Goal: Manage account settings

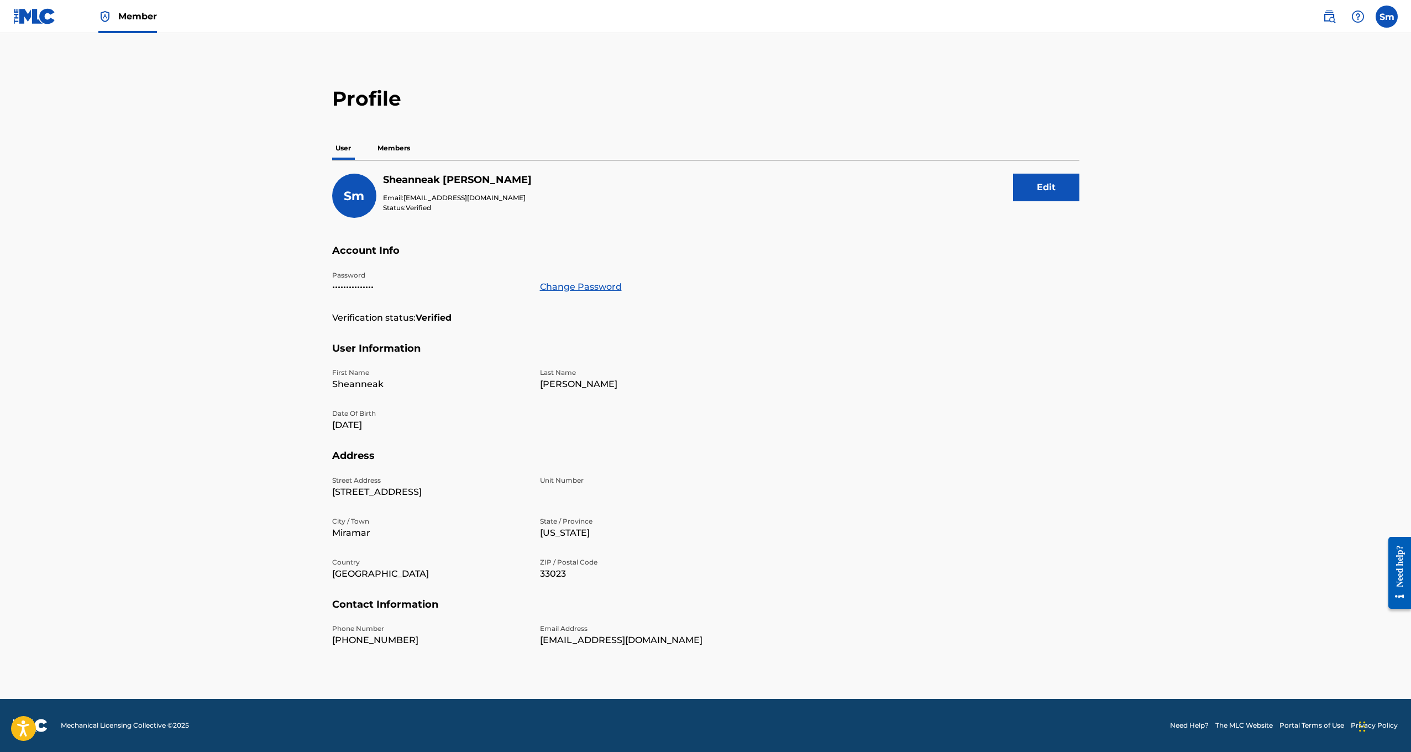
click at [1053, 185] on button "Edit" at bounding box center [1046, 188] width 66 height 28
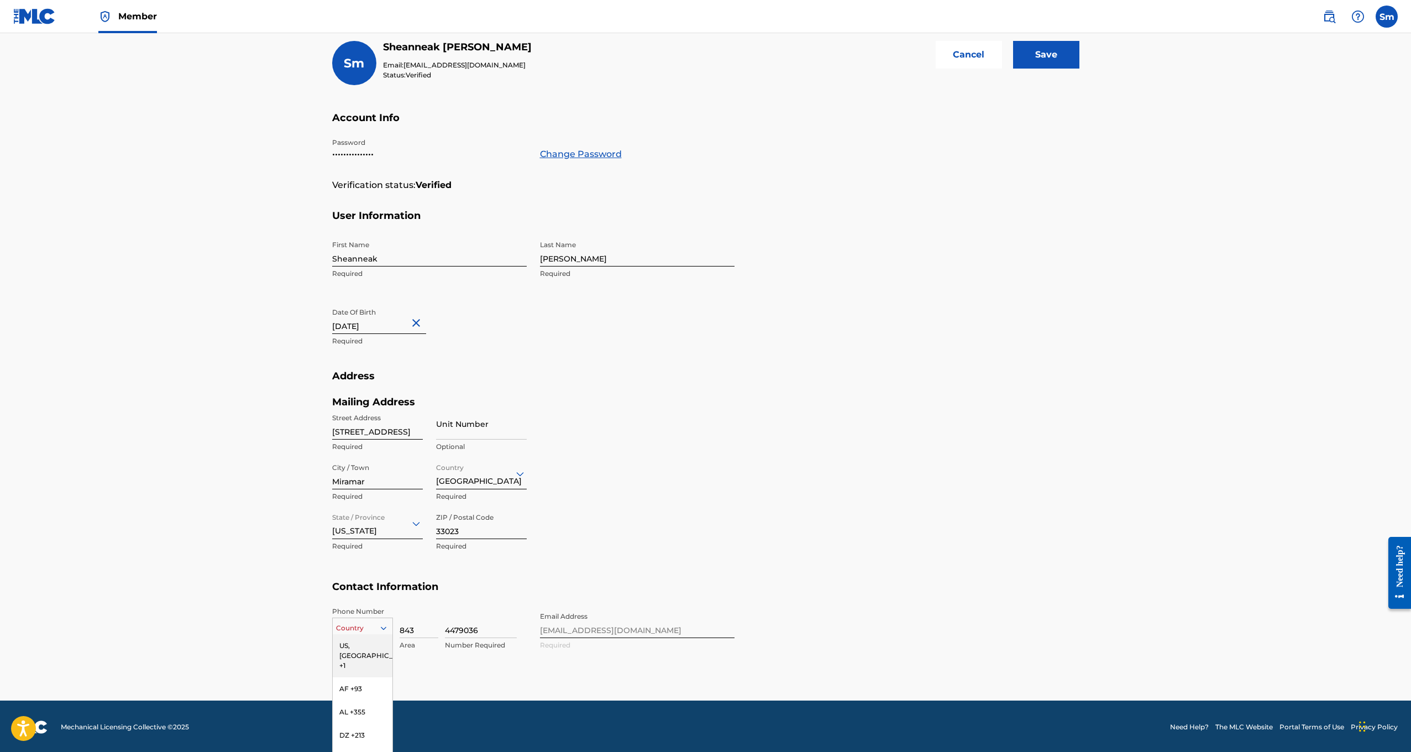
scroll to position [180, 0]
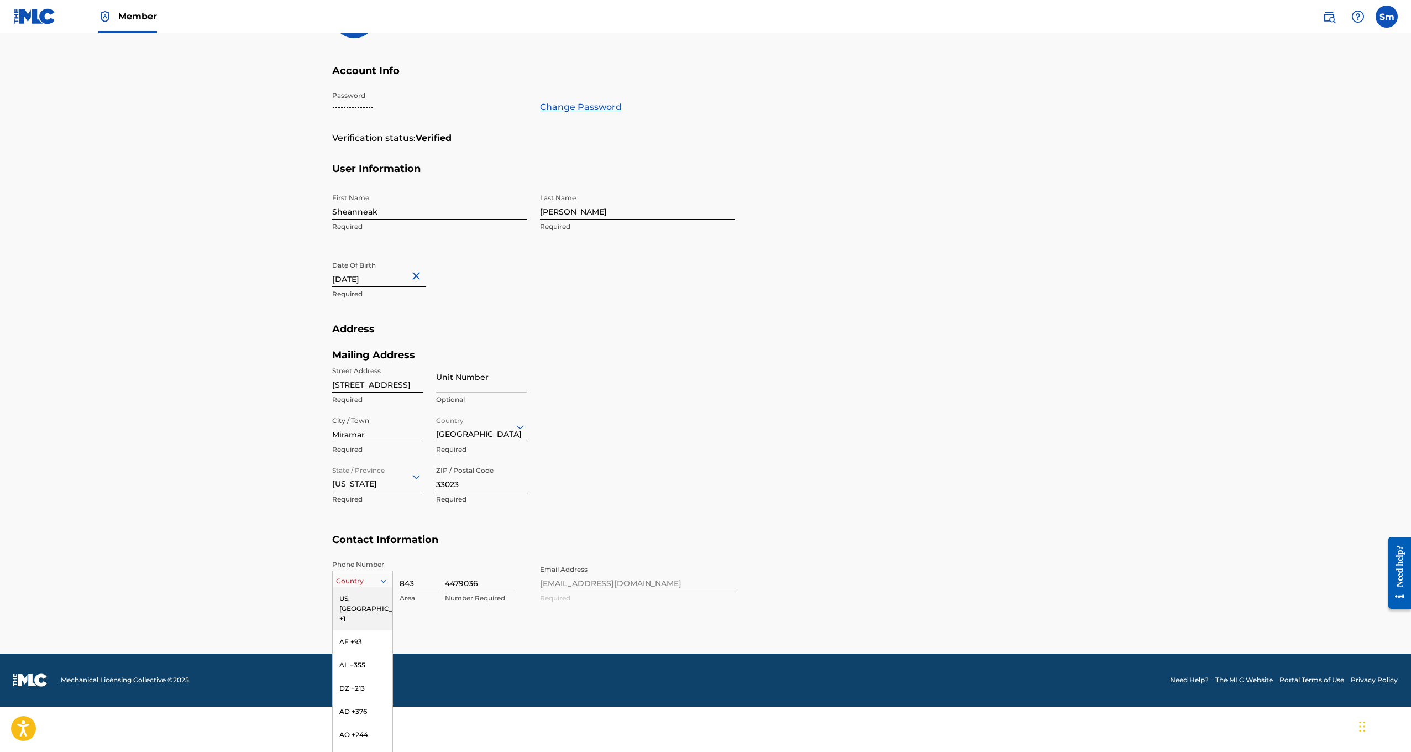
click at [362, 587] on div "US, [GEOGRAPHIC_DATA] +1, 1 of 216. 216 results available. Use Up and Down to c…" at bounding box center [362, 578] width 61 height 17
type input "j"
click at [363, 664] on div "JM +1876" at bounding box center [363, 668] width 60 height 23
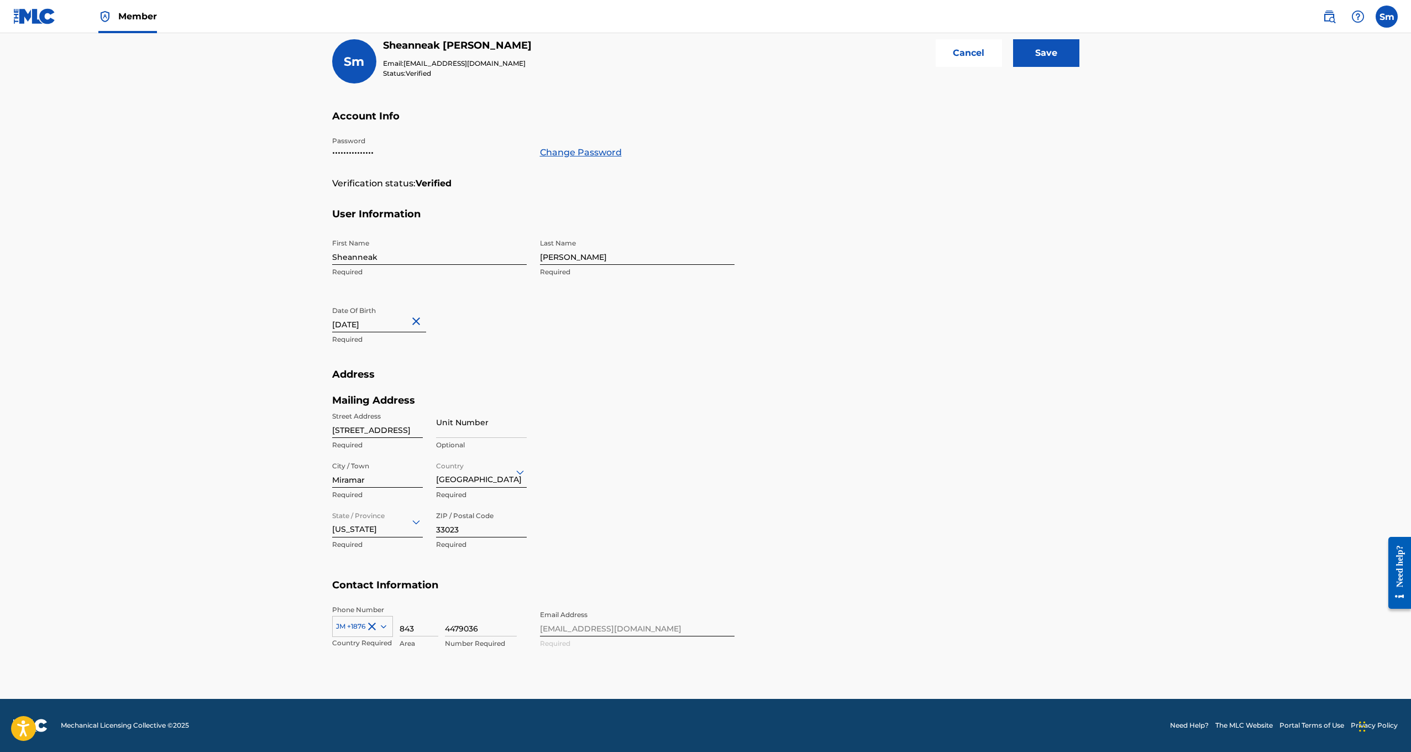
scroll to position [133, 0]
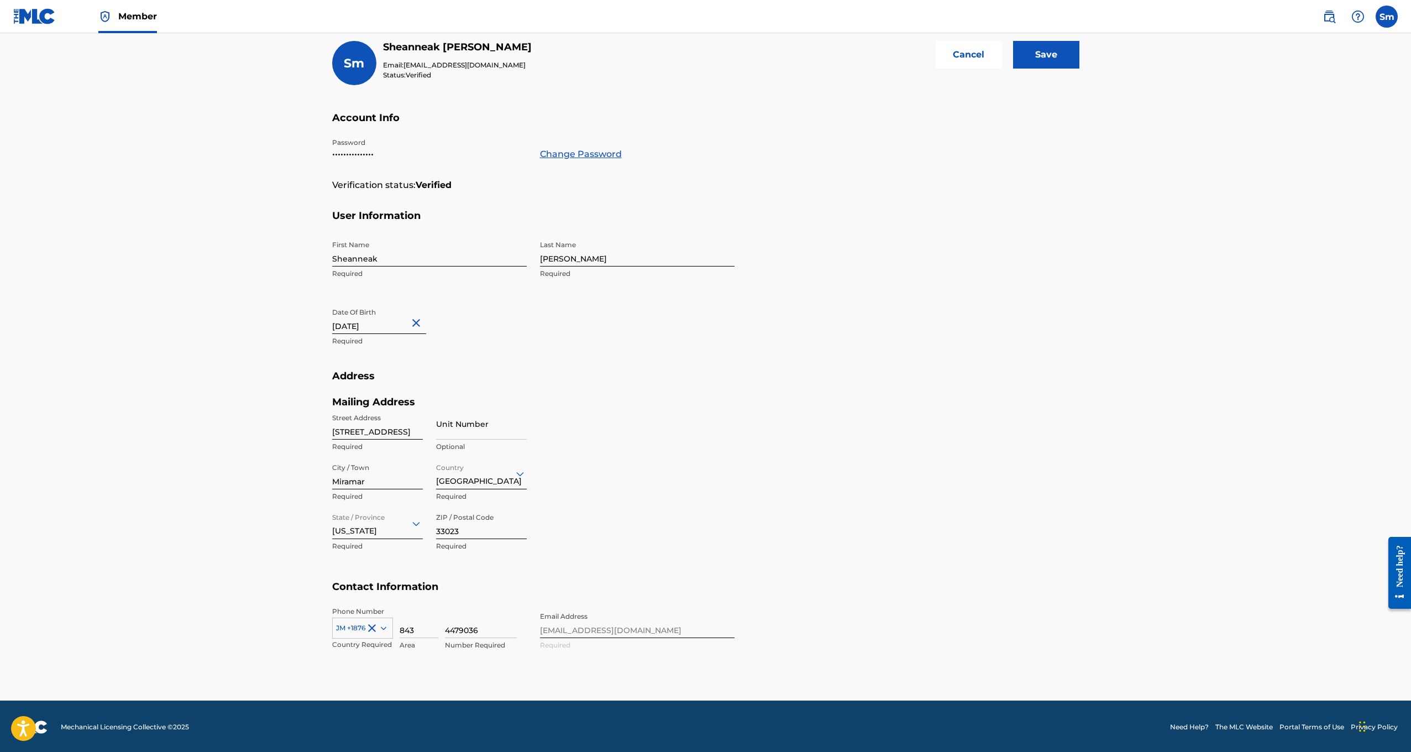
click at [420, 627] on input "843" at bounding box center [419, 622] width 39 height 32
type input "876"
click at [486, 630] on input "4479036" at bounding box center [481, 622] width 72 height 32
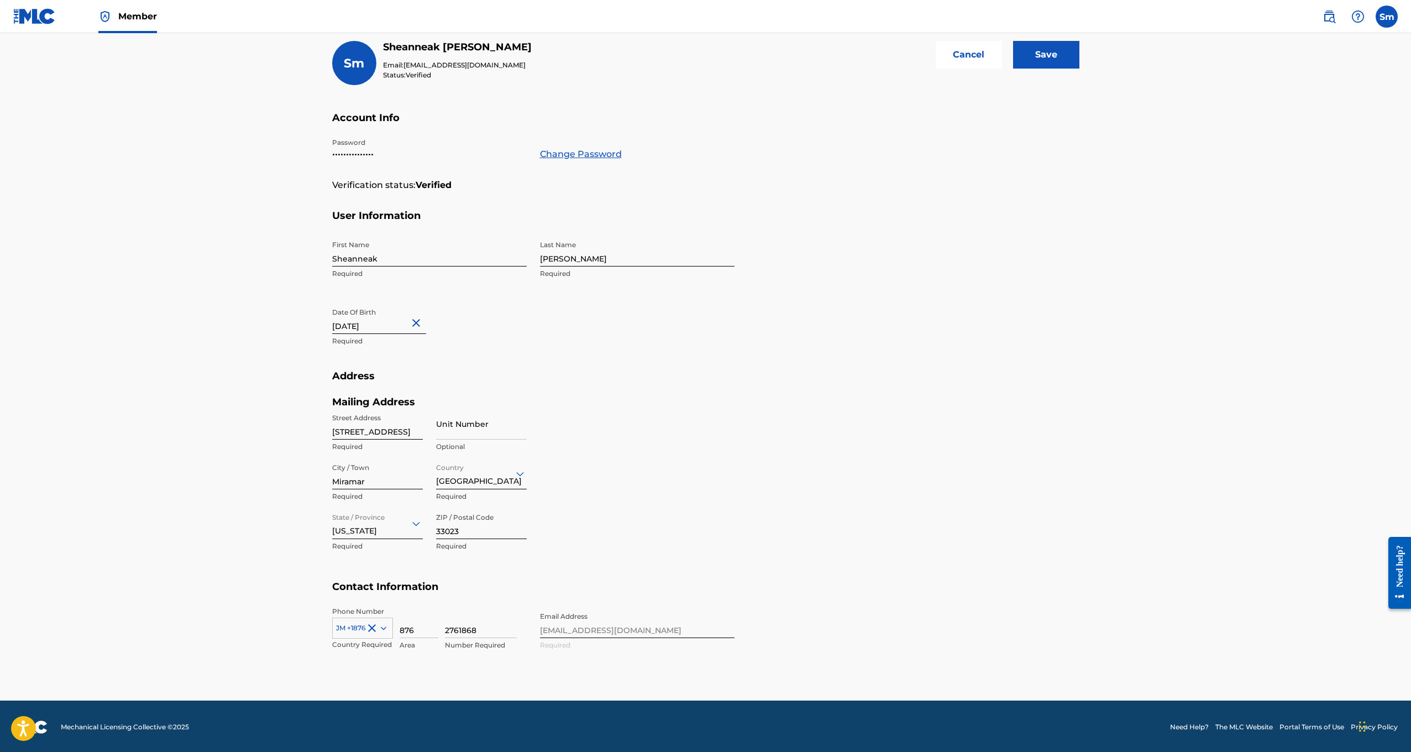
type input "2761868"
click at [963, 550] on section "Address Mailing Address Street Address [STREET_ADDRESS] Unit Number Optional Ci…" at bounding box center [705, 475] width 747 height 211
click at [624, 628] on div "Phone Number JM +1876 Country Required 876 Area 2761868 Number Required Email A…" at bounding box center [533, 639] width 402 height 67
click at [1056, 509] on section "Address Mailing Address Street Address [STREET_ADDRESS] Unit Number Optional Ci…" at bounding box center [705, 475] width 747 height 211
click at [1048, 63] on input "Save" at bounding box center [1046, 55] width 66 height 28
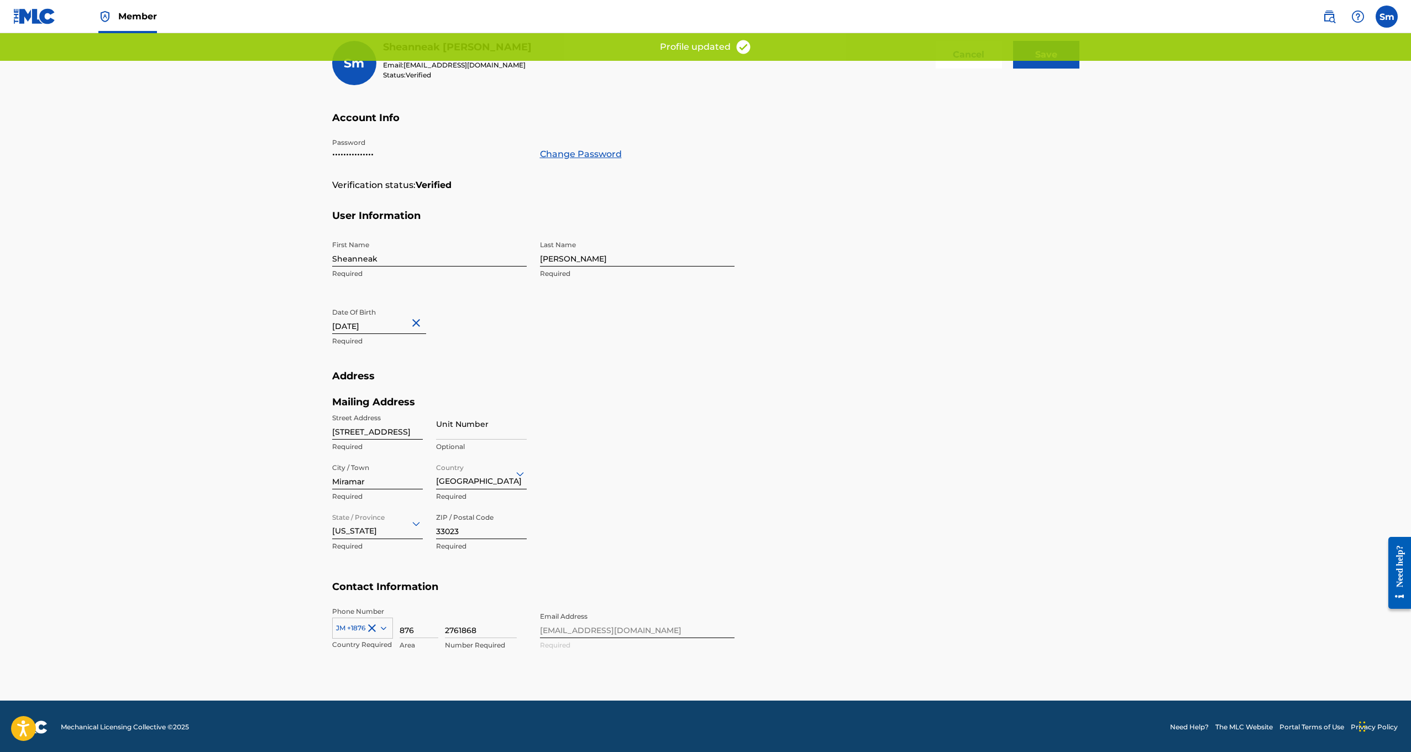
scroll to position [0, 0]
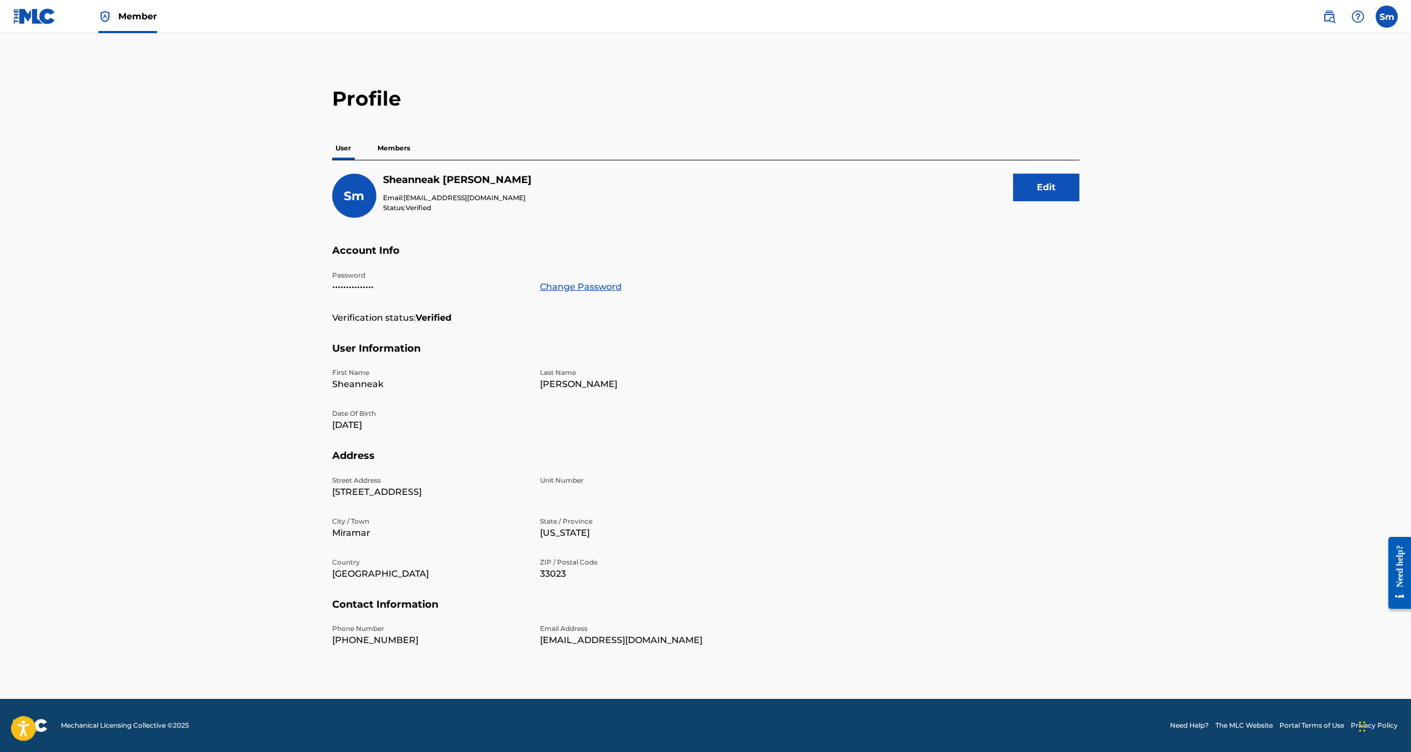
click at [597, 637] on p "[EMAIL_ADDRESS][DOMAIN_NAME]" at bounding box center [637, 639] width 195 height 13
click at [1057, 191] on button "Edit" at bounding box center [1046, 188] width 66 height 28
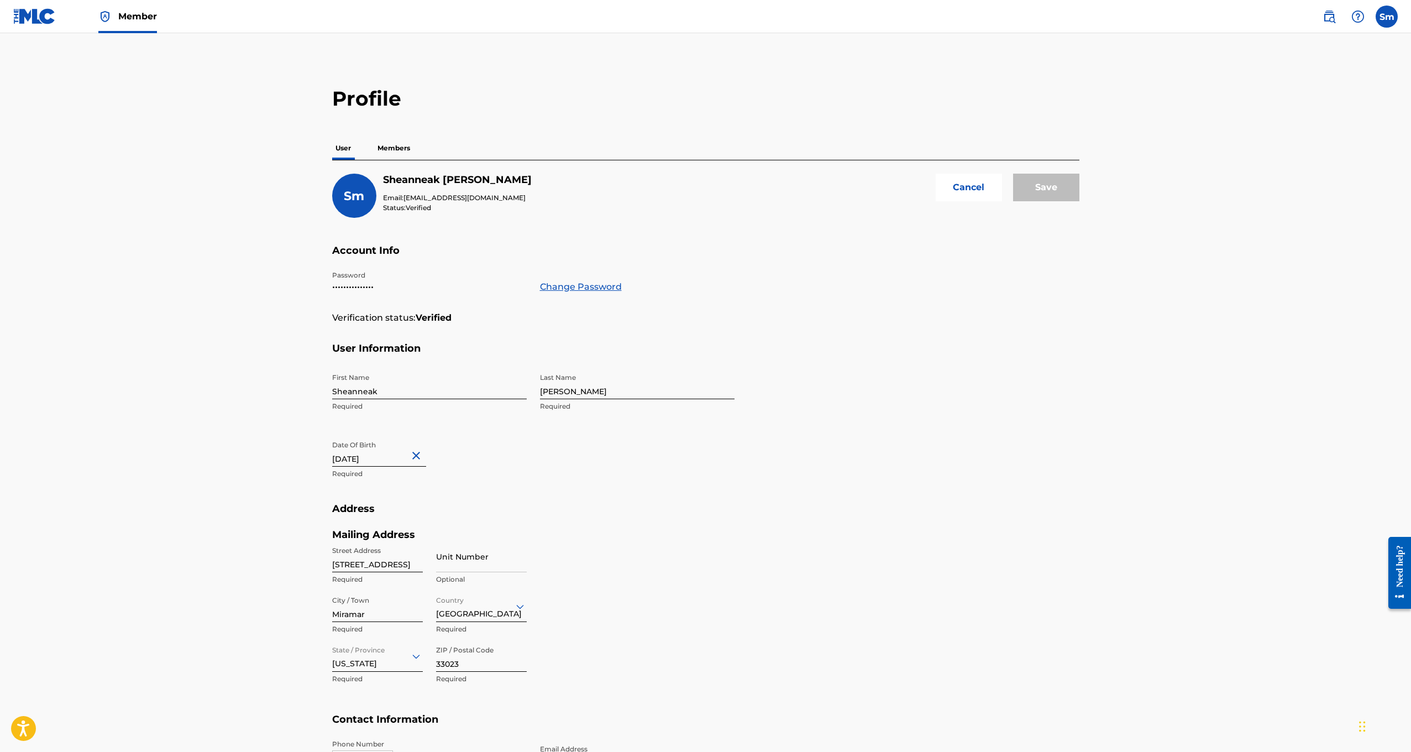
click at [384, 149] on p "Members" at bounding box center [393, 148] width 39 height 23
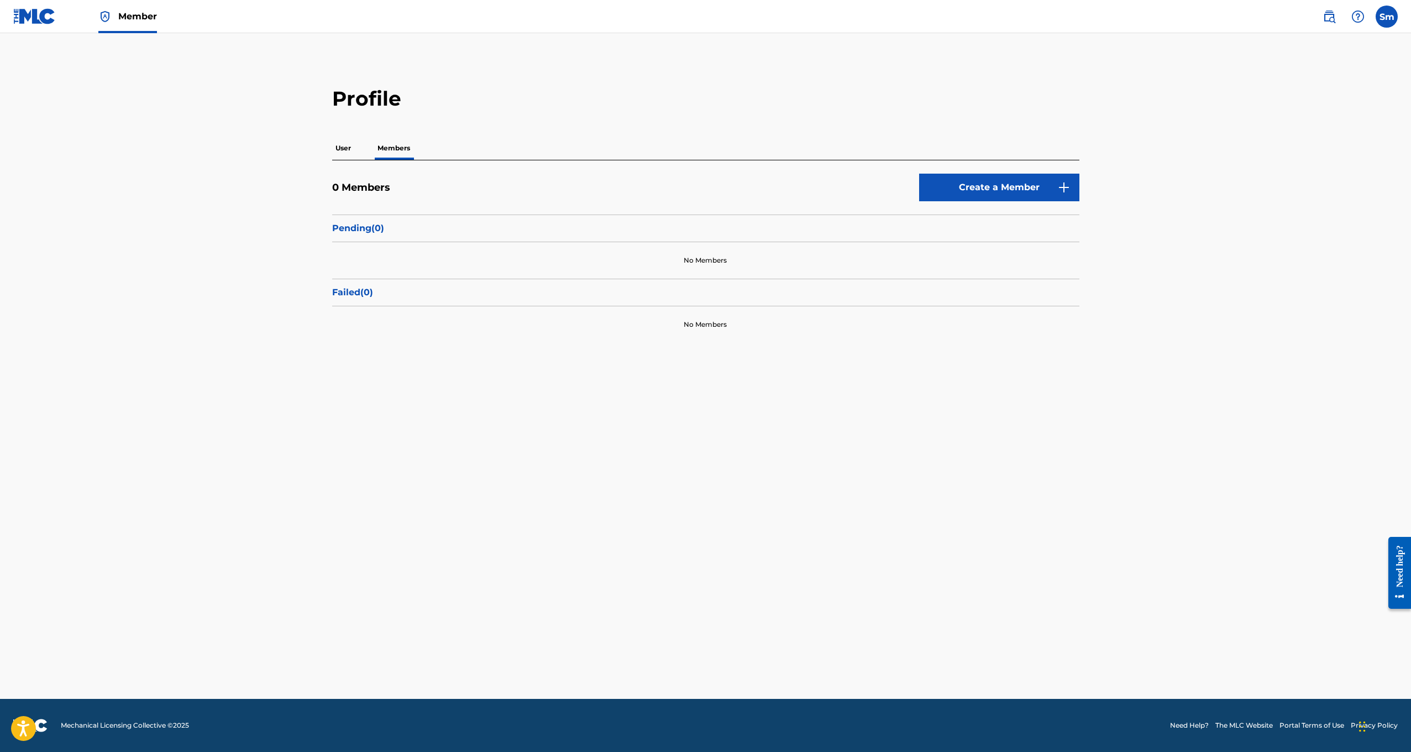
click at [1004, 193] on link "Create a Member" at bounding box center [999, 188] width 160 height 28
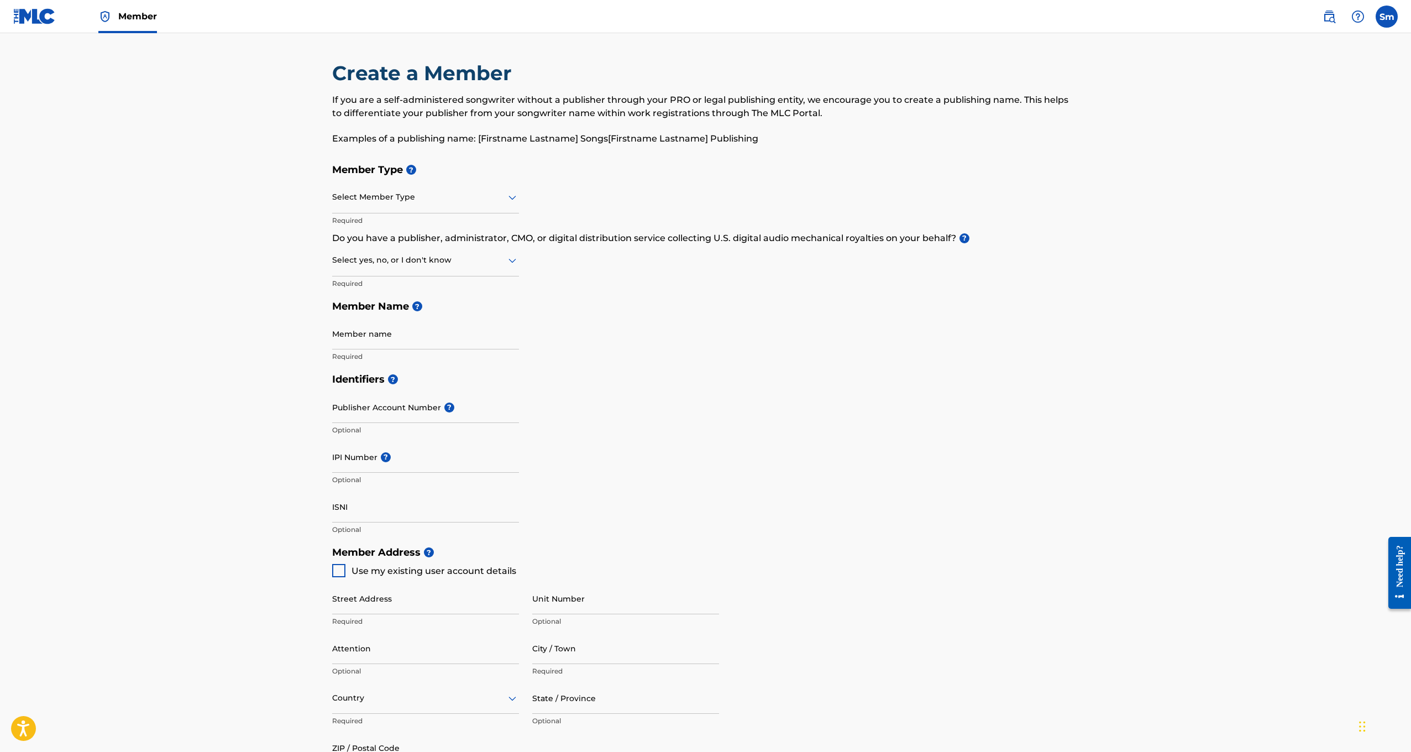
click at [177, 306] on main "Create a Member If you are a self-administered songwriter without a publisher t…" at bounding box center [705, 529] width 1411 height 993
click at [124, 17] on span "Member" at bounding box center [137, 16] width 39 height 13
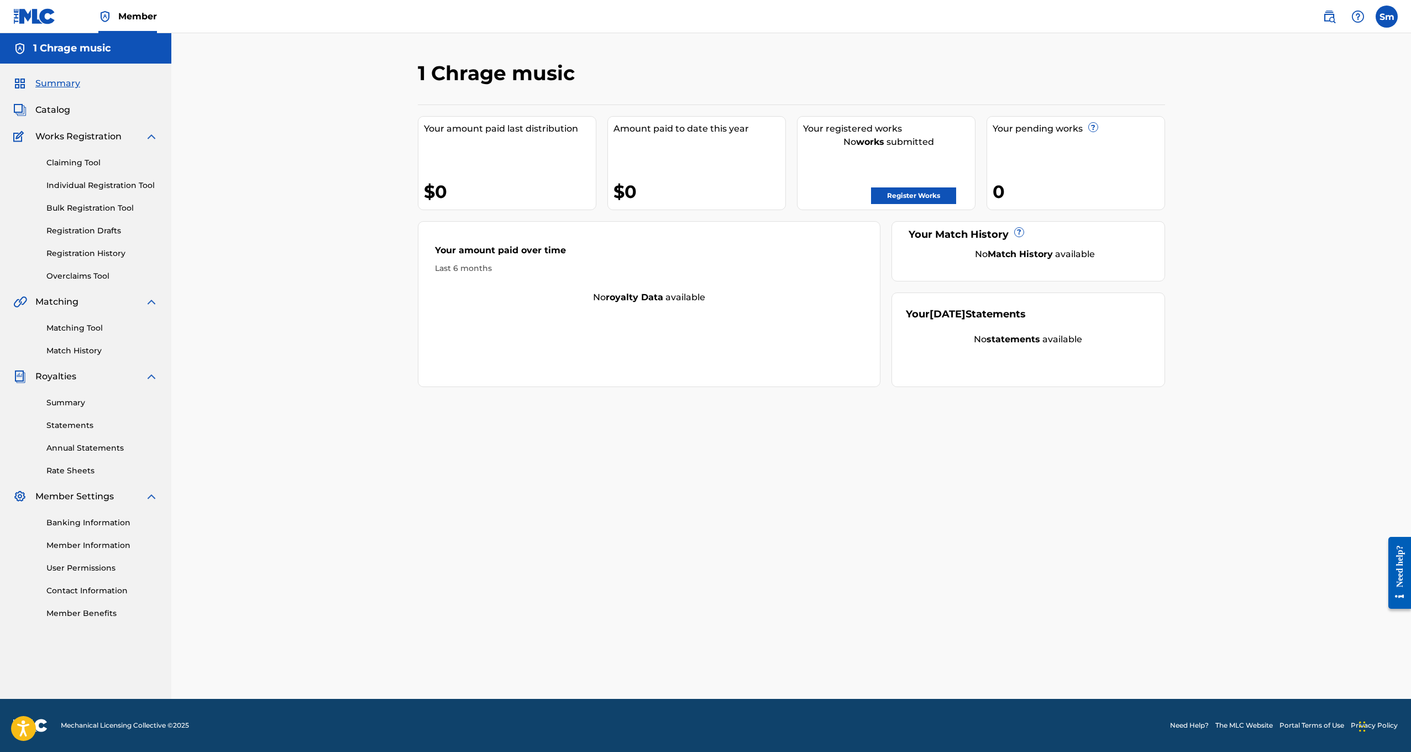
click at [90, 546] on link "Member Information" at bounding box center [102, 545] width 112 height 12
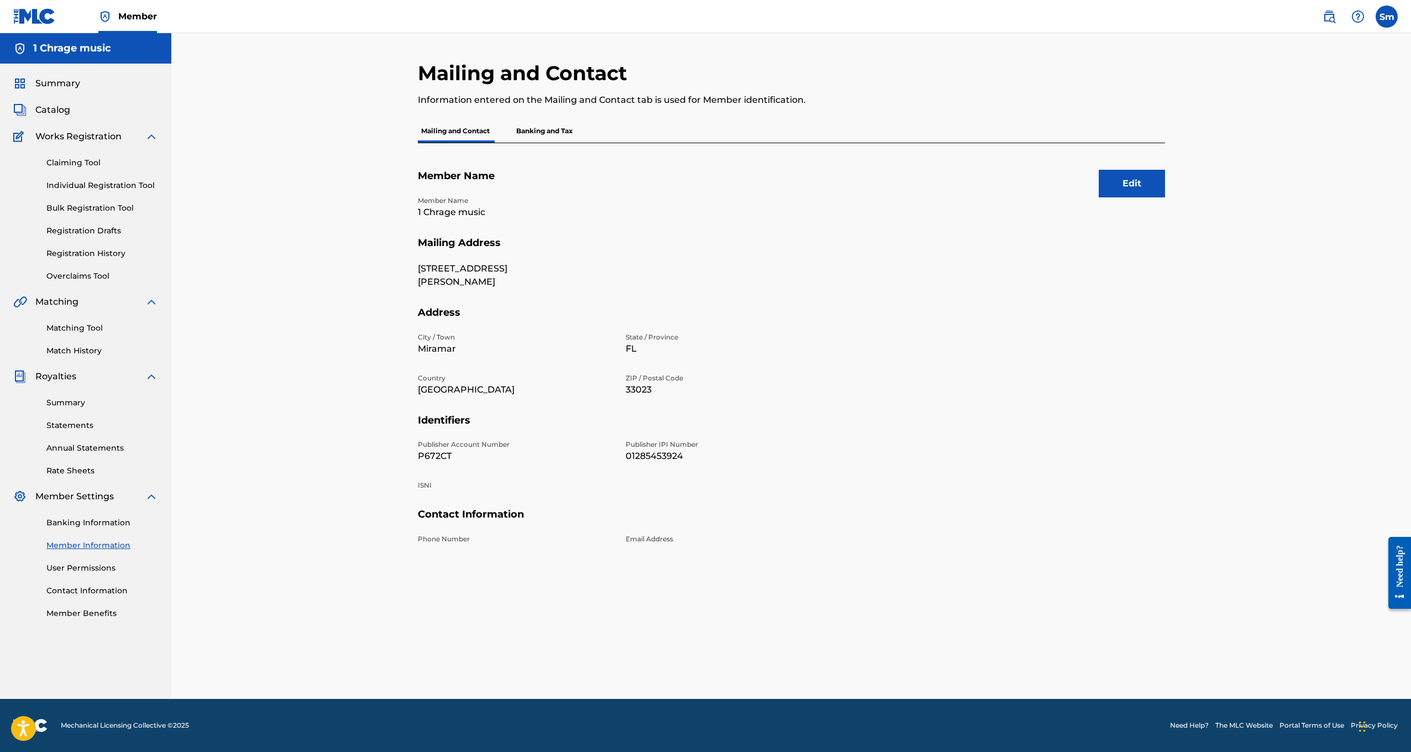
click at [554, 131] on p "Banking and Tax" at bounding box center [544, 130] width 63 height 23
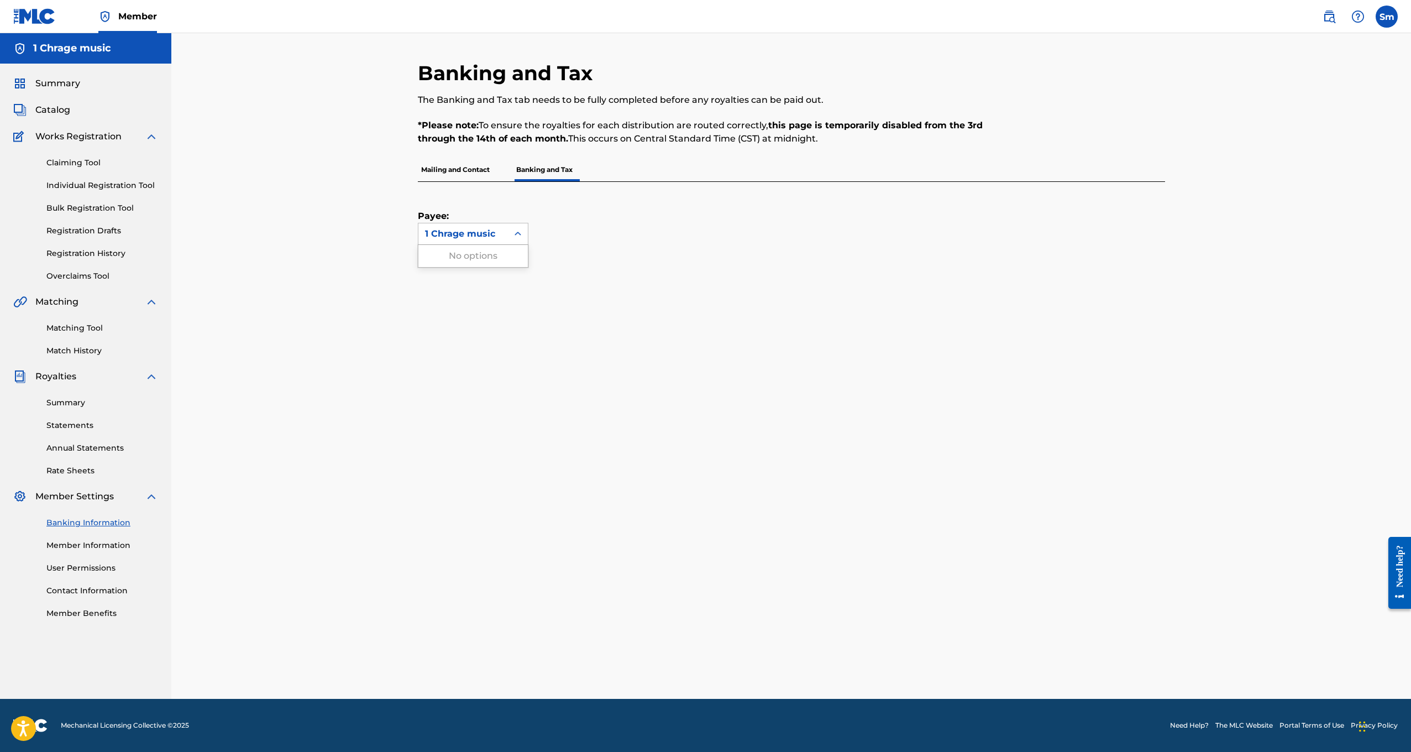
click at [516, 229] on icon at bounding box center [517, 233] width 11 height 11
click at [662, 229] on div "Payee: Use Up and Down to choose options, press Enter to select the currently f…" at bounding box center [778, 213] width 721 height 63
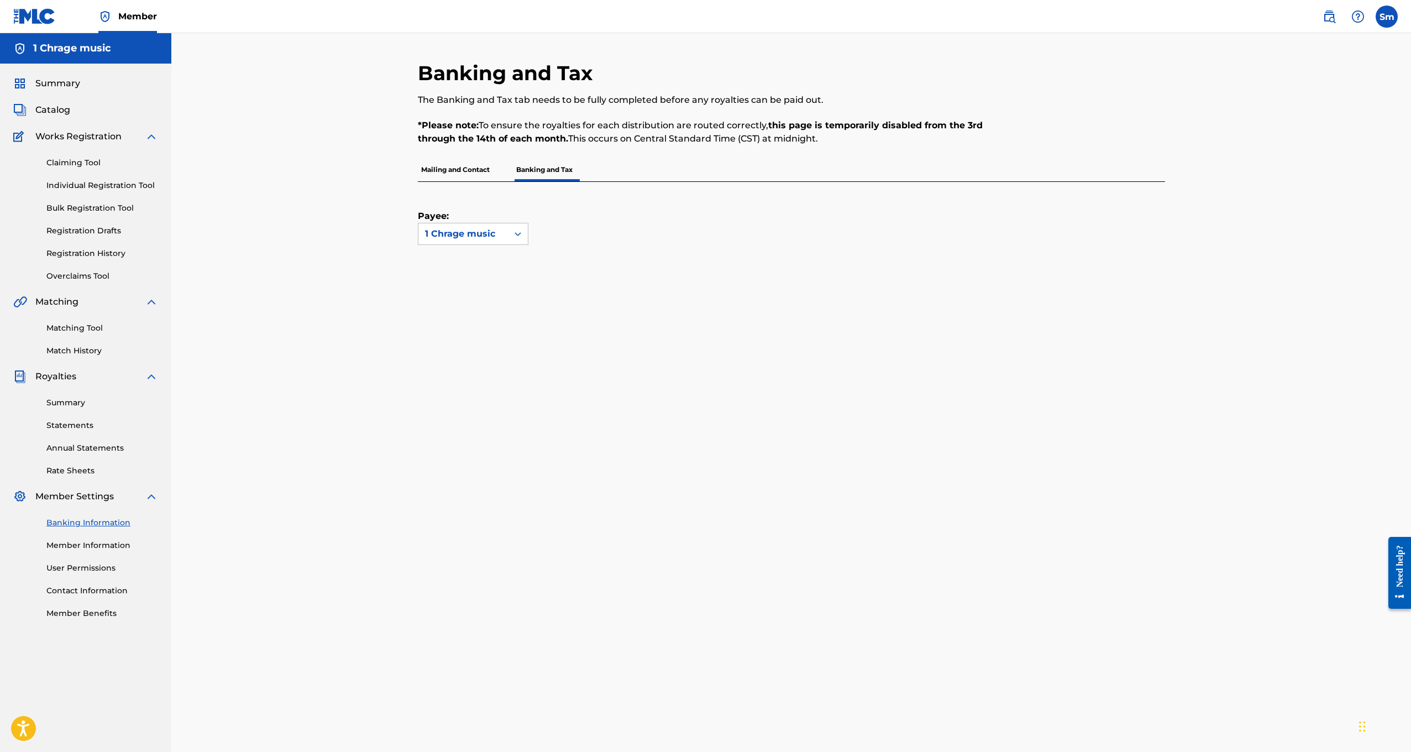
click at [460, 170] on p "Mailing and Contact" at bounding box center [455, 169] width 75 height 23
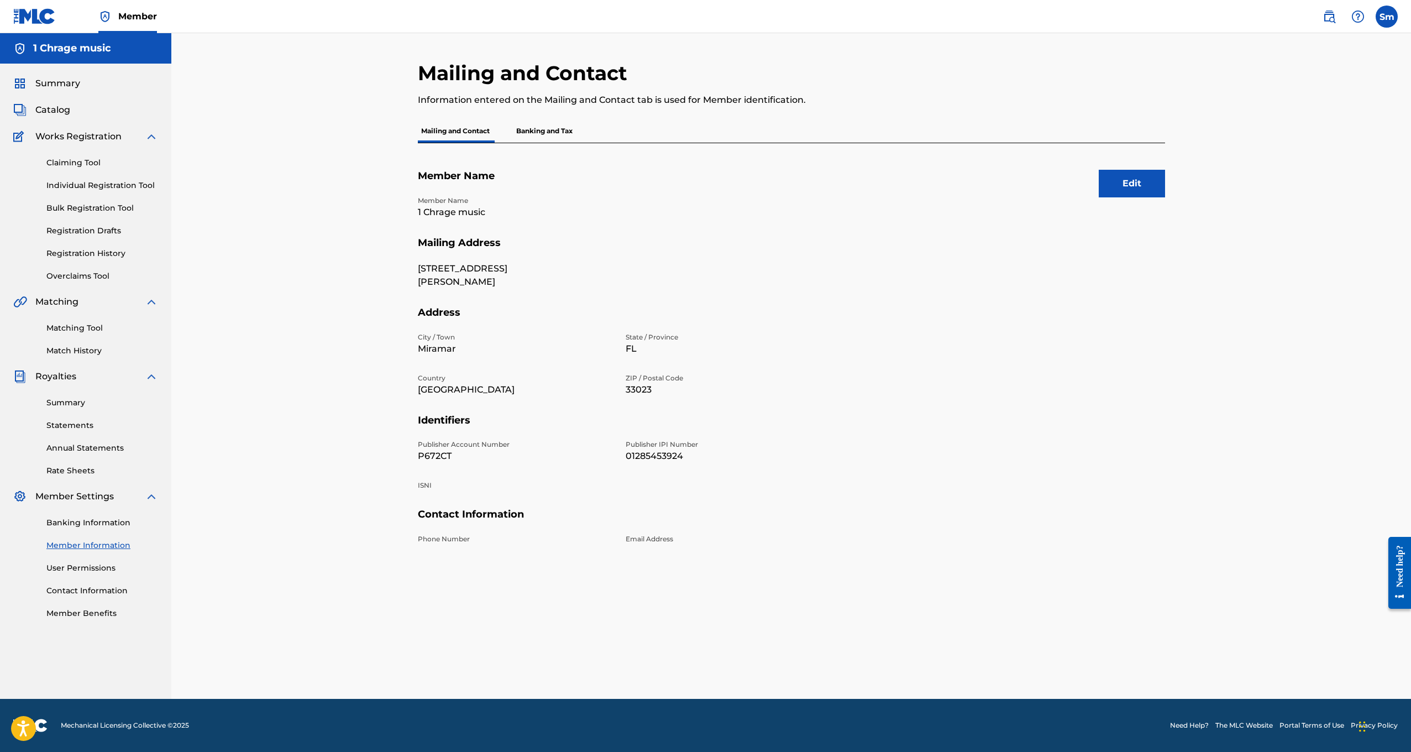
click at [65, 76] on div "Summary Catalog Works Registration Claiming Tool Individual Registration Tool B…" at bounding box center [85, 348] width 171 height 569
click at [63, 83] on span "Summary" at bounding box center [57, 83] width 45 height 13
